Goal: Information Seeking & Learning: Compare options

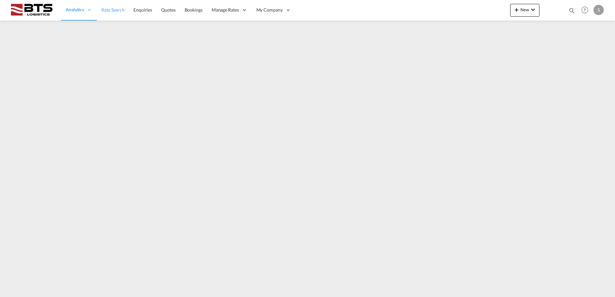
click at [109, 11] on span "Rate Search" at bounding box center [112, 9] width 23 height 5
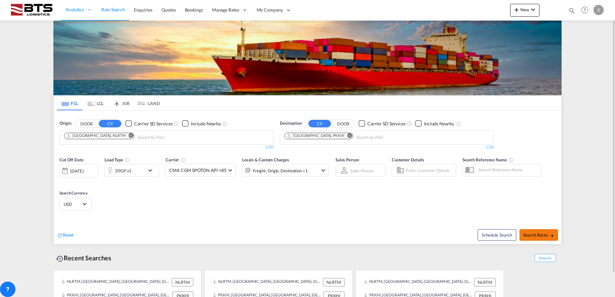
click at [534, 237] on span "Search Rates" at bounding box center [538, 234] width 31 height 5
type input "NLRTM to PKKHI / 26 Aug 2025"
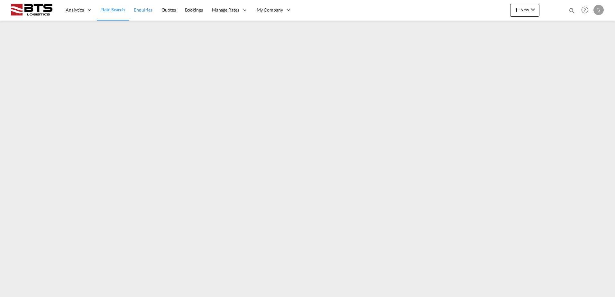
drag, startPoint x: 120, startPoint y: 7, endPoint x: 137, endPoint y: 18, distance: 20.1
click at [120, 7] on span "Rate Search" at bounding box center [112, 9] width 23 height 5
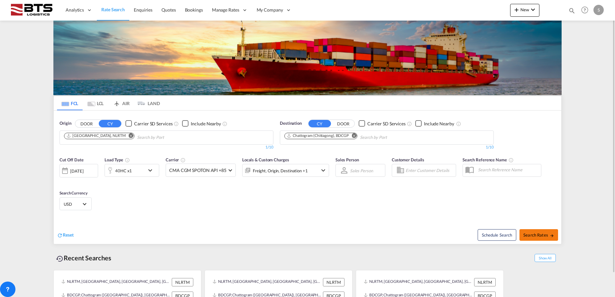
click at [540, 234] on span "Search Rates" at bounding box center [538, 234] width 31 height 5
type input "NLRTM to BDCGP / 26 Aug 2025"
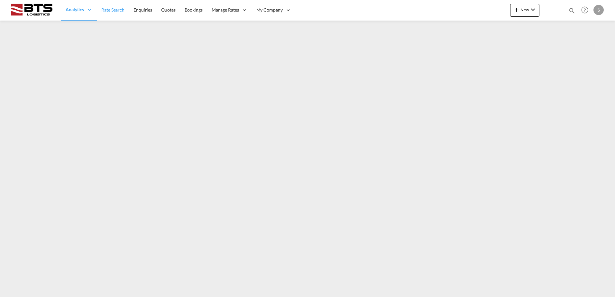
click at [117, 11] on span "Rate Search" at bounding box center [112, 9] width 23 height 5
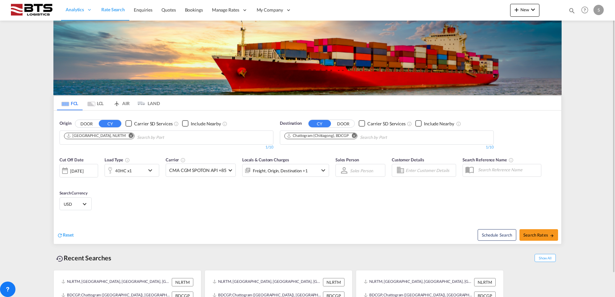
click at [355, 134] on md-icon "Remove" at bounding box center [353, 135] width 5 height 5
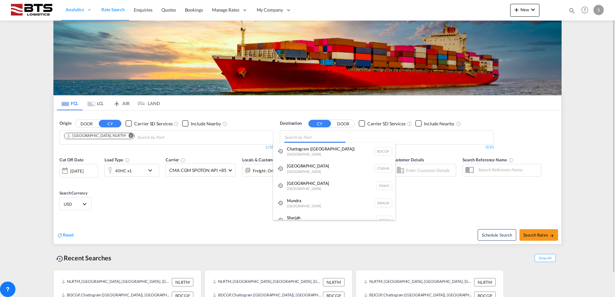
click at [311, 138] on body "Analytics Reports Dashboard Rate Search Enquiries Quotes Bookings" at bounding box center [307, 148] width 615 height 297
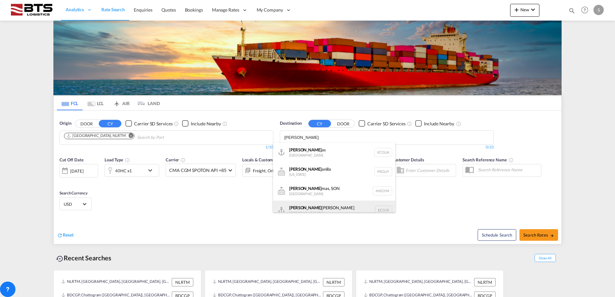
type input "[PERSON_NAME]"
click at [305, 205] on div "[PERSON_NAME] [GEOGRAPHIC_DATA] [GEOGRAPHIC_DATA]" at bounding box center [334, 210] width 122 height 19
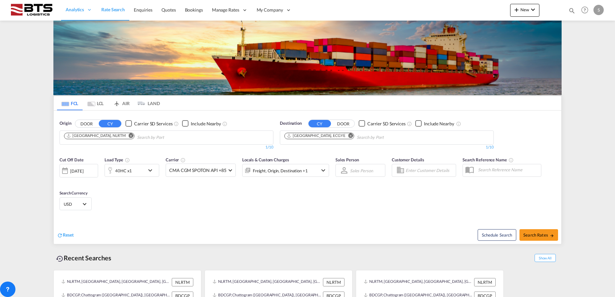
click at [348, 136] on md-icon "Remove" at bounding box center [350, 135] width 5 height 5
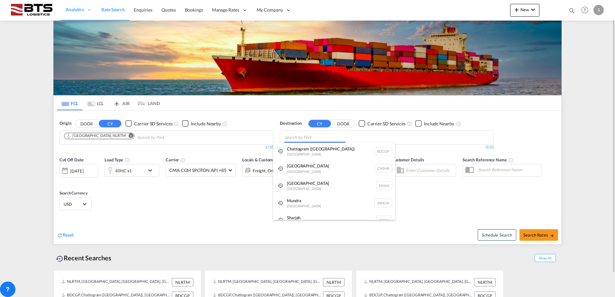
click at [321, 136] on body "Analytics Reports Dashboard Rate Search Enquiries Quotes Bookings" at bounding box center [307, 148] width 615 height 297
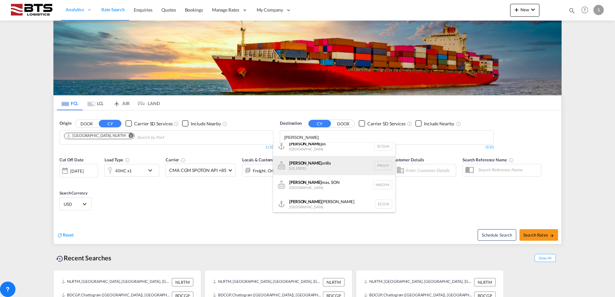
scroll to position [8, 0]
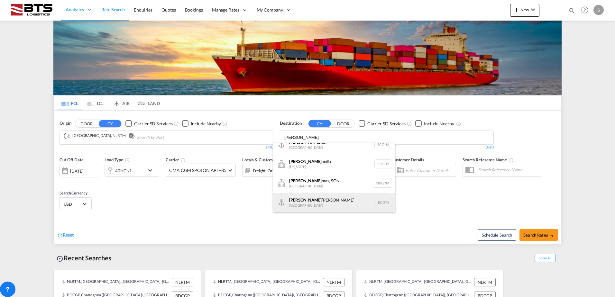
type input "[PERSON_NAME]"
click at [318, 200] on div "[PERSON_NAME] [GEOGRAPHIC_DATA] [GEOGRAPHIC_DATA]" at bounding box center [334, 202] width 122 height 19
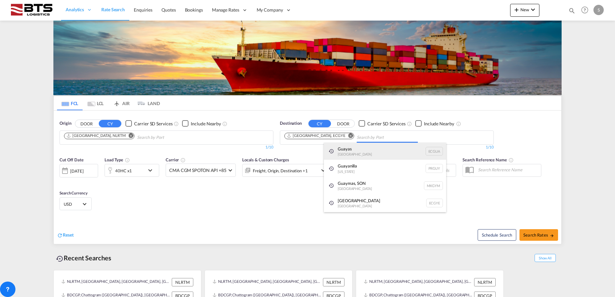
scroll to position [0, 0]
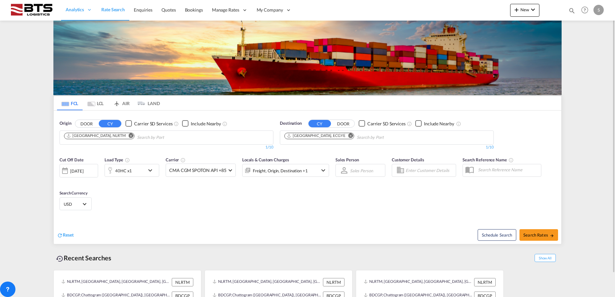
click at [149, 170] on md-icon "icon-chevron-down" at bounding box center [151, 171] width 11 height 8
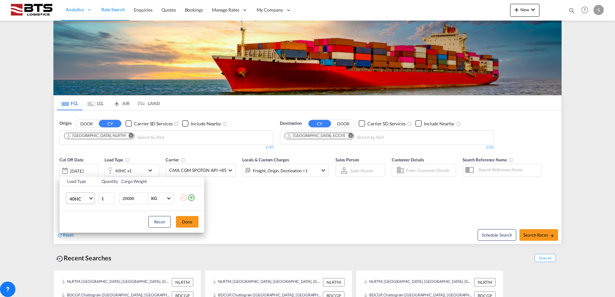
click at [90, 200] on md-select-value "40HC" at bounding box center [82, 198] width 26 height 11
click at [82, 198] on md-option "20RE" at bounding box center [86, 197] width 44 height 15
click at [192, 222] on button "Done" at bounding box center [187, 222] width 23 height 12
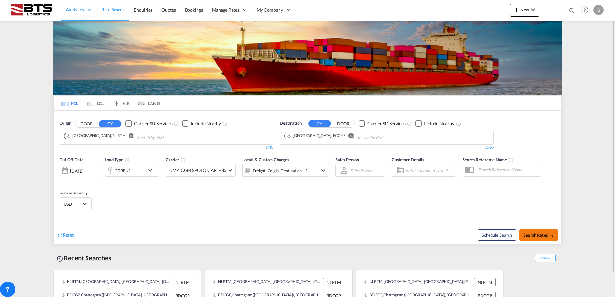
click at [542, 234] on span "Search Rates" at bounding box center [538, 234] width 31 height 5
type input "NLRTM to ECGYE / [DATE]"
